Goal: Task Accomplishment & Management: Use online tool/utility

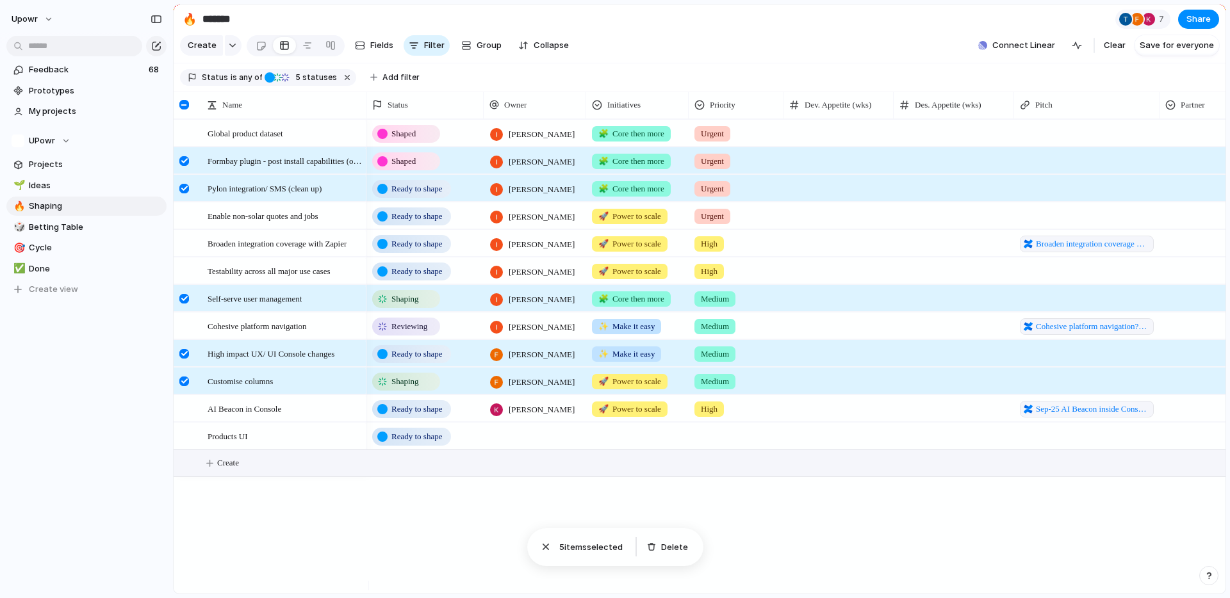
click at [1050, 309] on div at bounding box center [1086, 298] width 145 height 26
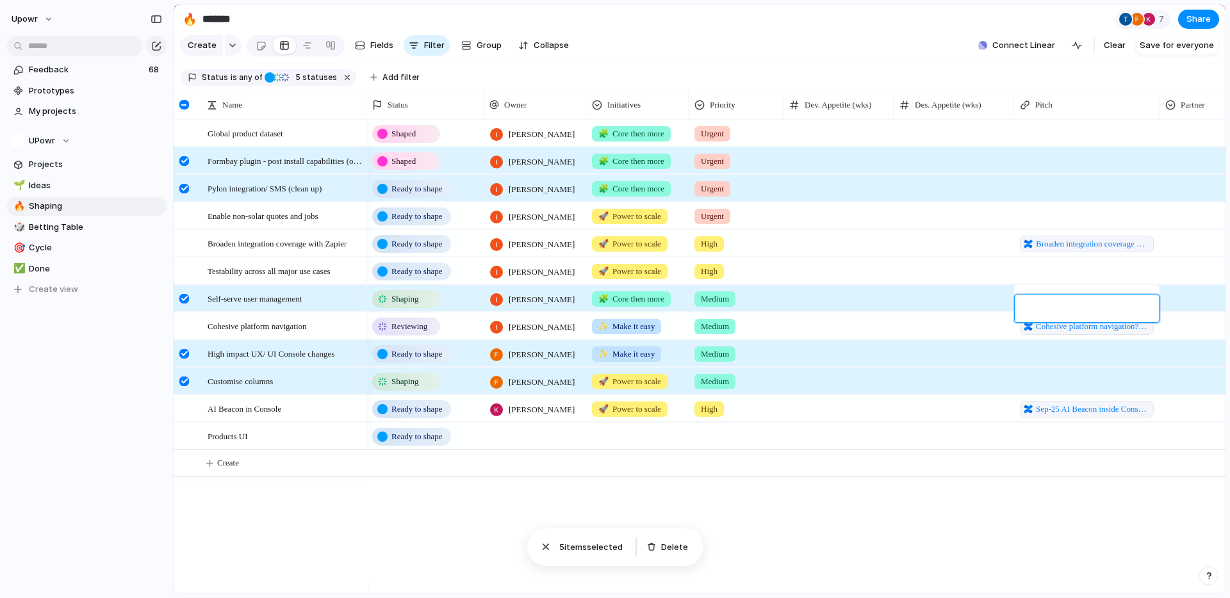
type textarea "**********"
click at [1100, 305] on span "User access onboarding experience" at bounding box center [1092, 299] width 114 height 13
click at [1081, 250] on span "Broaden integration coverage with Zapier" at bounding box center [1092, 244] width 114 height 13
click at [1092, 333] on span "Cohesive platform navigation?atl_f=PAGETREE" at bounding box center [1092, 326] width 114 height 13
click at [937, 519] on div "Shaped [PERSON_NAME] 🧩 Core then more Urgent Shaped [PERSON_NAME] 🧩 Core then m…" at bounding box center [795, 356] width 859 height 475
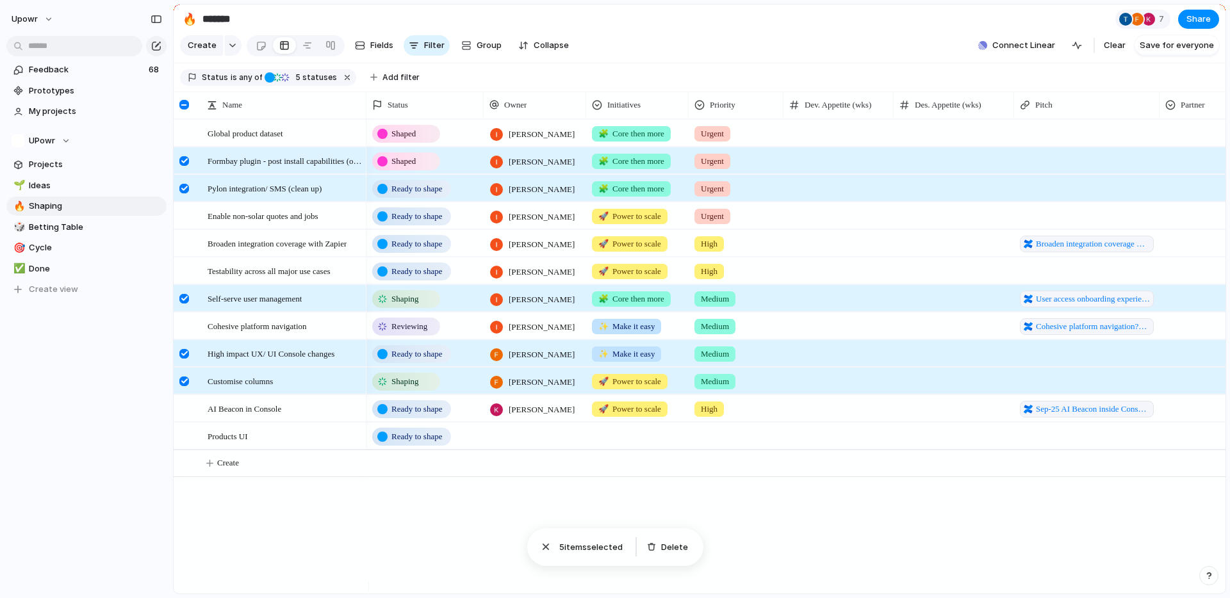
click at [1164, 417] on div at bounding box center [1193, 406] width 67 height 21
click at [1095, 421] on div "Wattle EA" at bounding box center [615, 299] width 1230 height 598
click at [1073, 416] on span "Sep-25 AI Beacon inside Console to improve Customer Self-Service Feedback pitch" at bounding box center [1092, 409] width 114 height 13
drag, startPoint x: 357, startPoint y: 533, endPoint x: 343, endPoint y: 523, distance: 16.5
click at [356, 532] on div "Global product dataset Formbay plugin - post install capabilities (overhang) Py…" at bounding box center [699, 356] width 1051 height 475
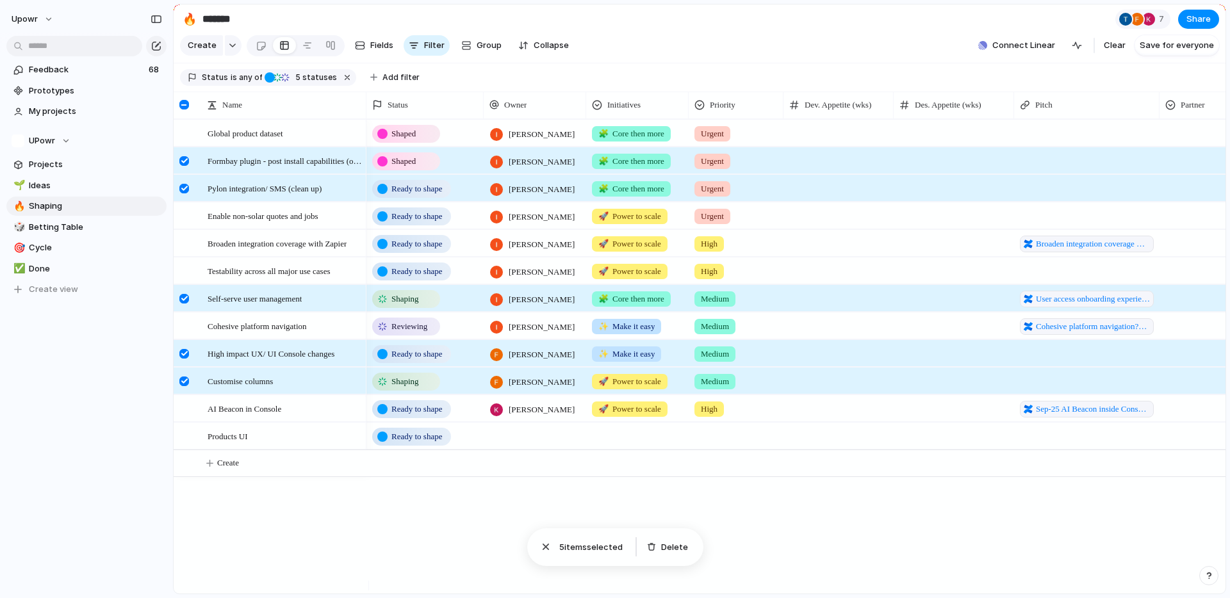
click at [180, 304] on div at bounding box center [184, 299] width 10 height 10
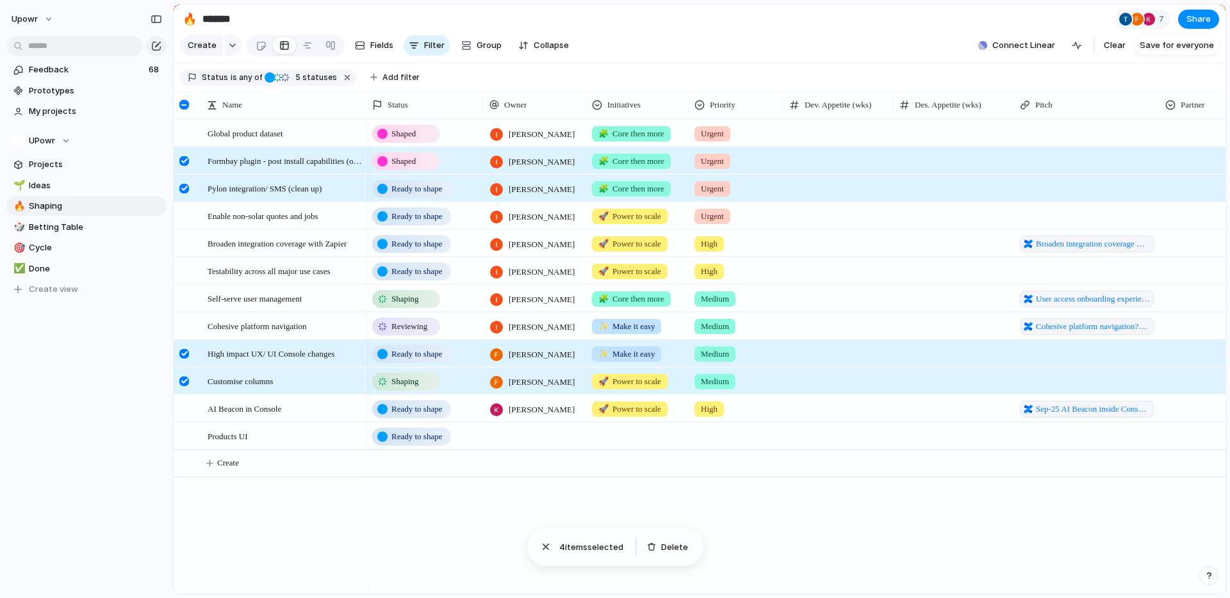
click at [426, 361] on span "Ready to shape" at bounding box center [416, 354] width 51 height 13
click at [433, 257] on div "Idea Ready to shape Shaped Backlog Shaping Reviewing Betting Paused In cycle Sh…" at bounding box center [615, 299] width 1230 height 598
click at [433, 250] on span "Ready to shape" at bounding box center [416, 244] width 51 height 13
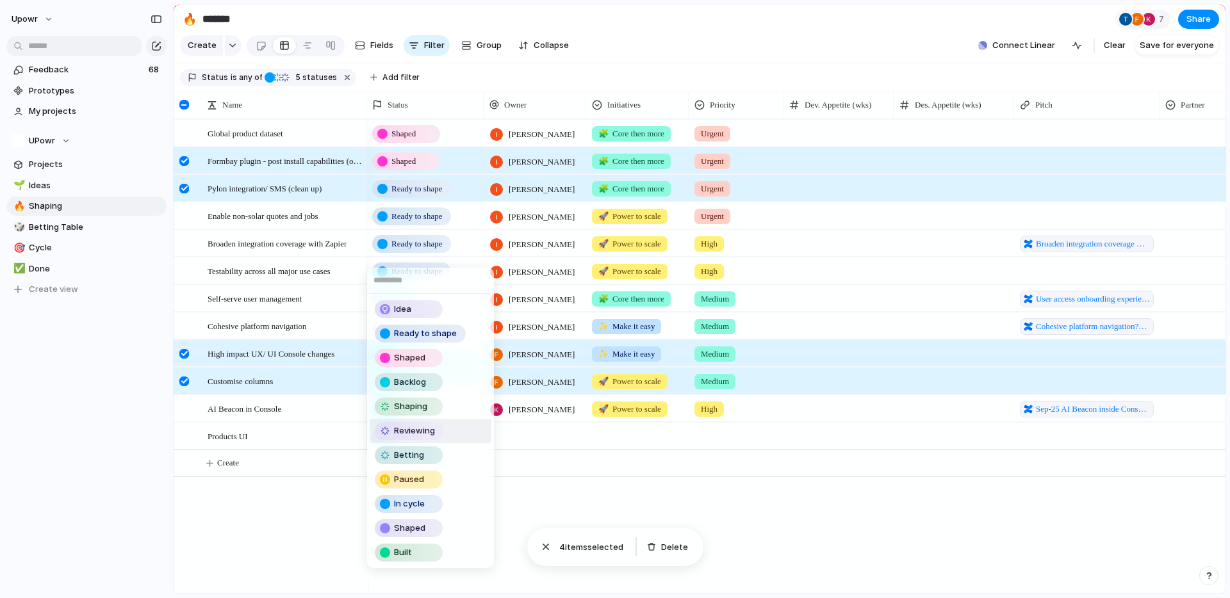
click at [441, 432] on div "Reviewing" at bounding box center [409, 430] width 67 height 15
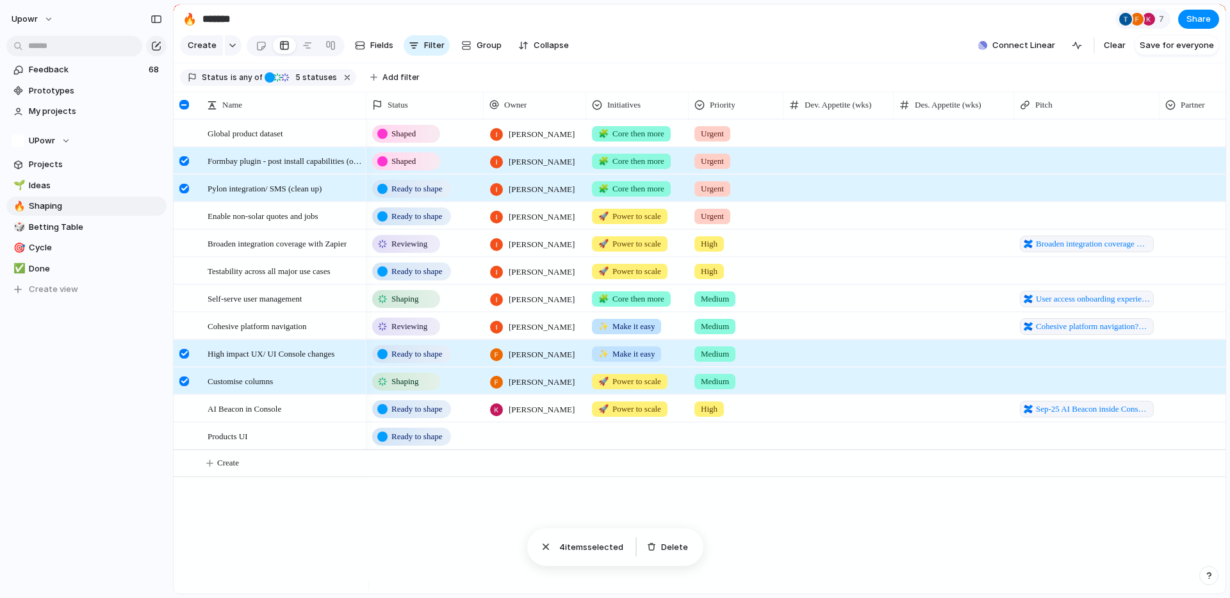
click at [439, 92] on section "Status is any of Ready to shape Shaping Reviewing Paused Shaped 5 statuses Add …" at bounding box center [699, 77] width 1051 height 29
click at [443, 109] on div "Status" at bounding box center [424, 105] width 105 height 13
click at [431, 188] on span "Sort ascending" at bounding box center [424, 183] width 62 height 13
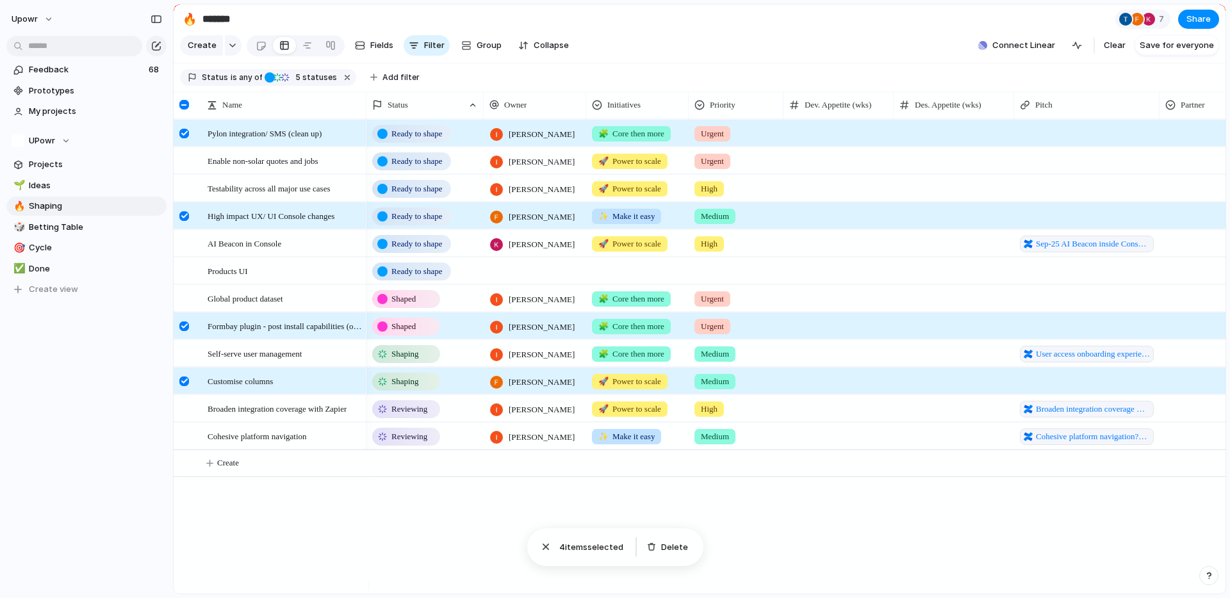
click at [417, 361] on span "Shaping" at bounding box center [405, 354] width 28 height 13
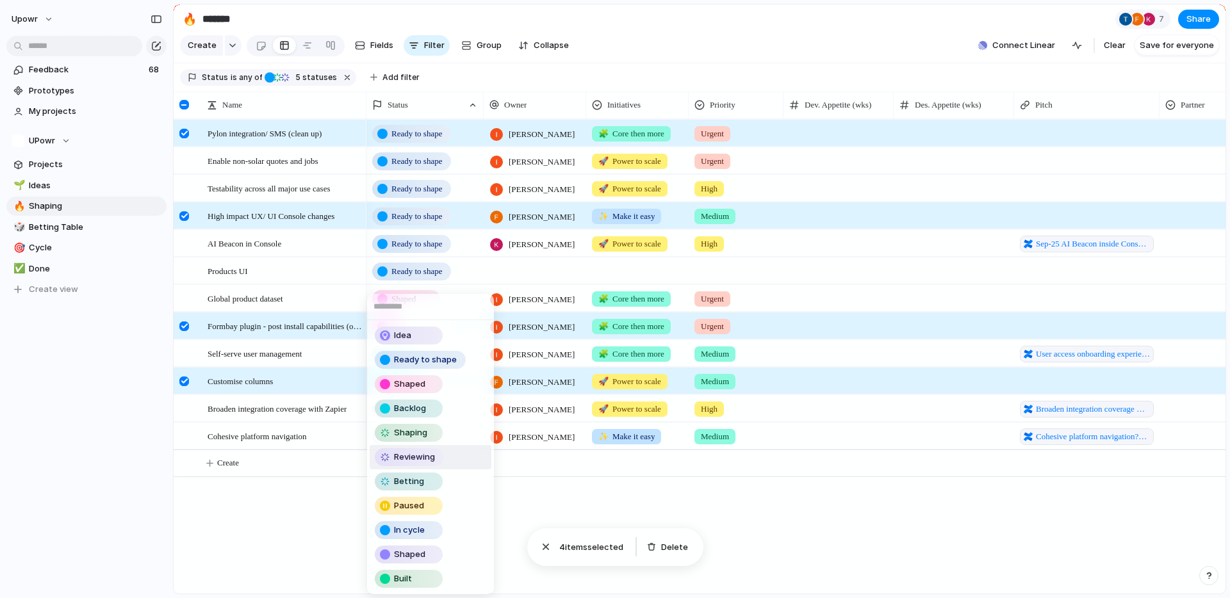
click at [425, 463] on div "Reviewing" at bounding box center [409, 457] width 67 height 15
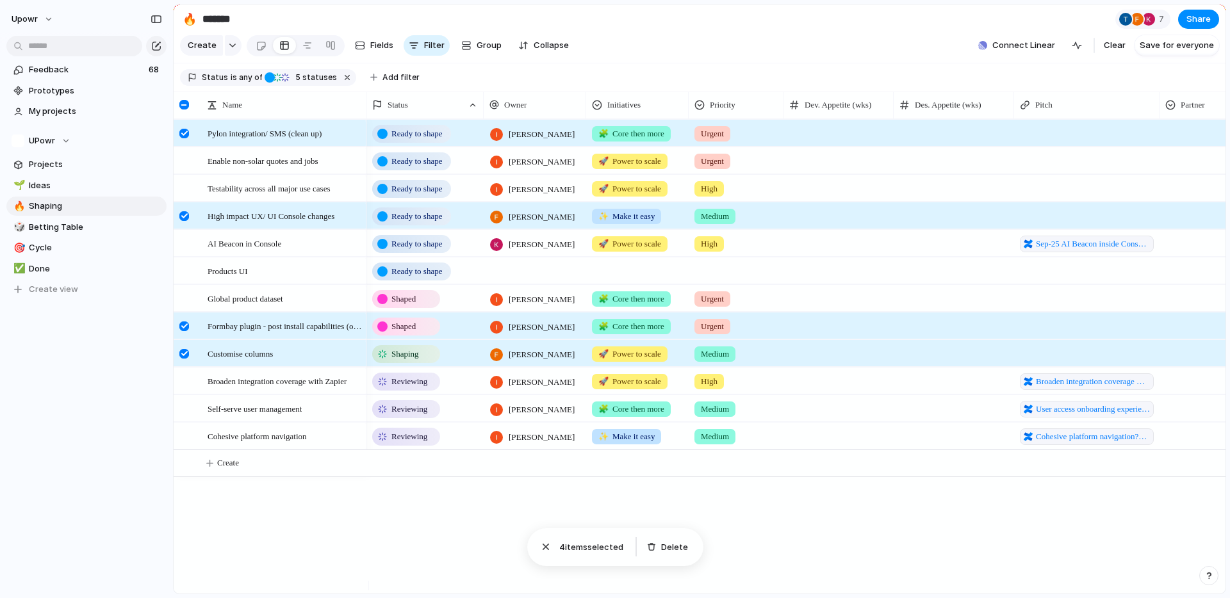
click at [419, 250] on span "Ready to shape" at bounding box center [416, 244] width 51 height 13
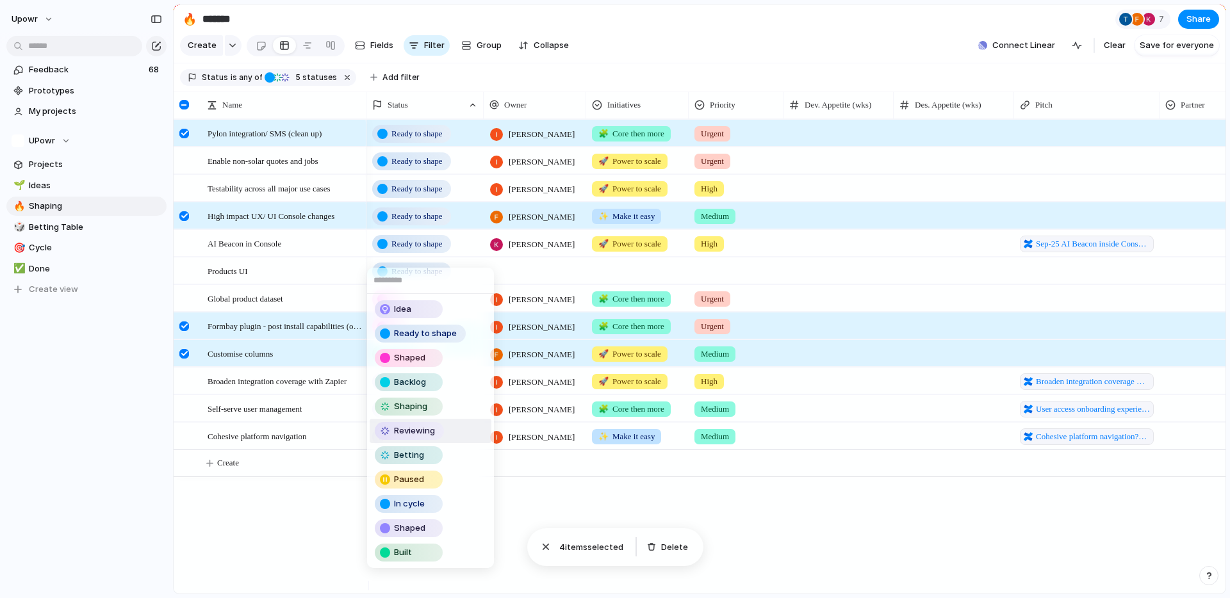
click at [428, 435] on span "Reviewing" at bounding box center [414, 431] width 41 height 13
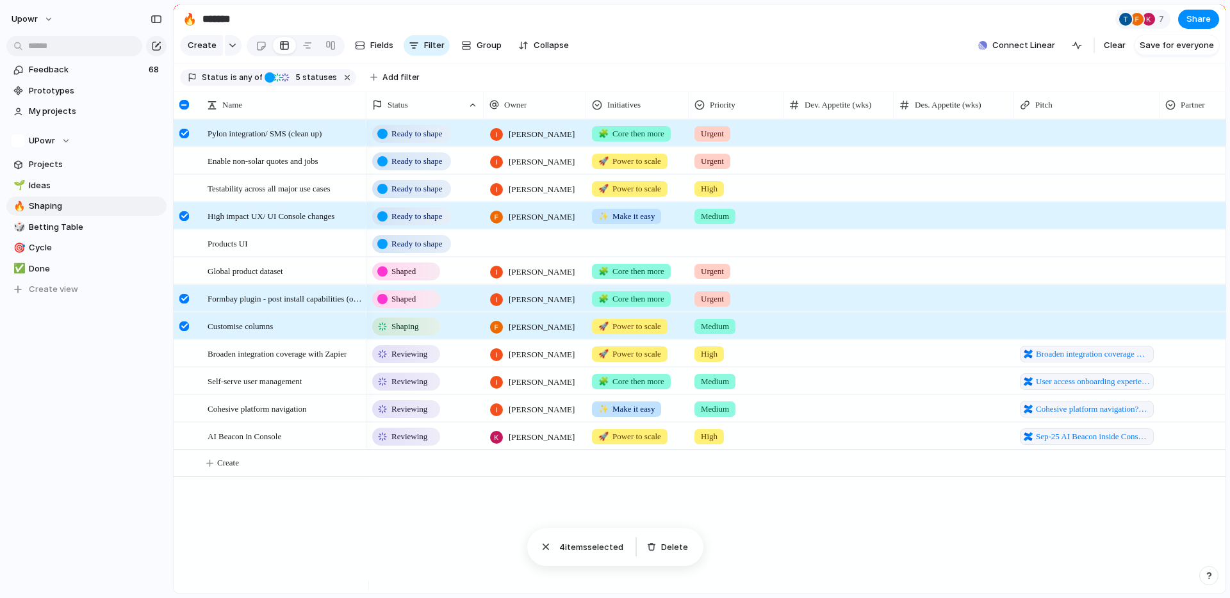
click at [457, 523] on div "Ready to shape [PERSON_NAME] 🧩 Core then more Urgent Ready to shape [PERSON_NAM…" at bounding box center [795, 356] width 859 height 475
